Goal: Task Accomplishment & Management: Manage account settings

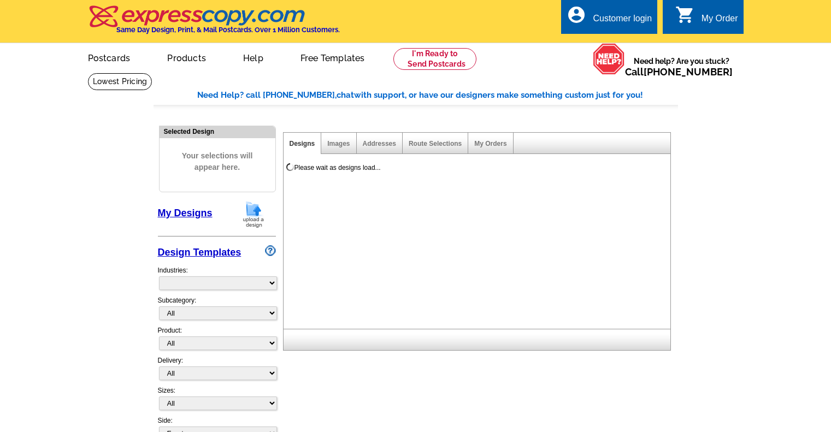
select select "785"
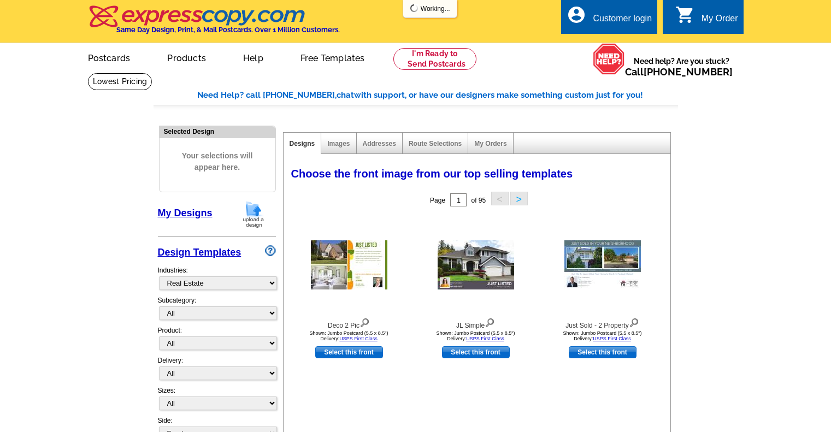
click at [606, 20] on div "Customer login" at bounding box center [622, 21] width 59 height 15
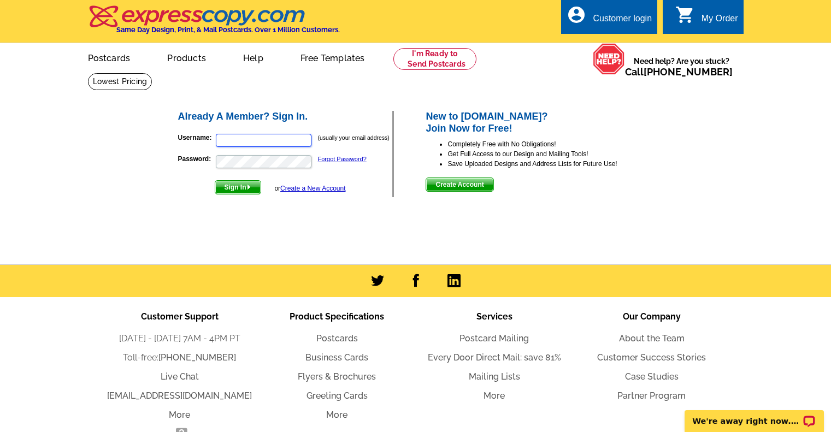
type input "[EMAIL_ADDRESS][DOMAIN_NAME]"
click at [258, 184] on span "Sign In" at bounding box center [237, 187] width 45 height 13
